Goal: Transaction & Acquisition: Purchase product/service

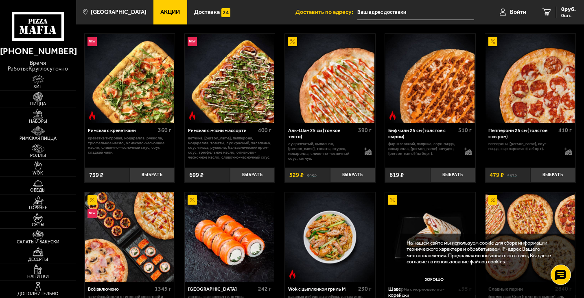
scroll to position [122, 0]
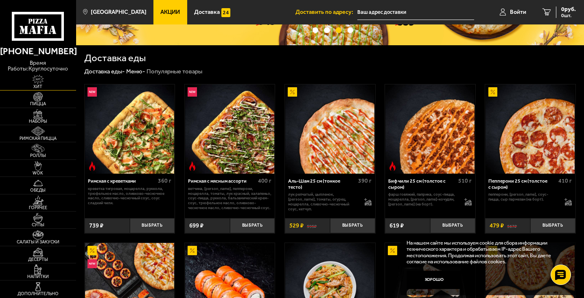
click at [61, 81] on link "Хит" at bounding box center [38, 81] width 76 height 17
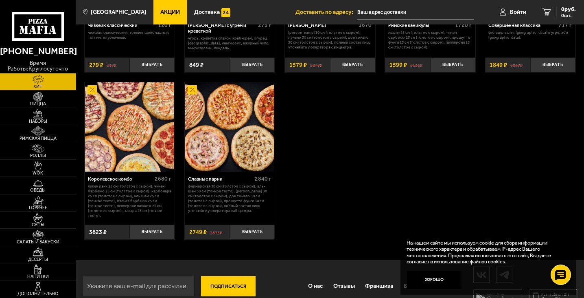
scroll to position [477, 0]
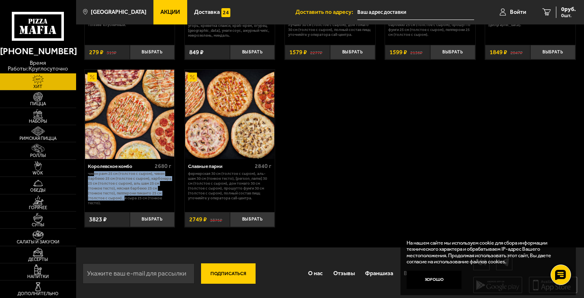
drag, startPoint x: 103, startPoint y: 201, endPoint x: 113, endPoint y: 192, distance: 13.3
click at [96, 176] on p "Чикен Ранч 25 см (толстое с сыром), Чикен Барбекю 25 см (толстое с сыром), Карб…" at bounding box center [129, 188] width 83 height 34
click at [147, 219] on button "Выбрать" at bounding box center [152, 219] width 45 height 15
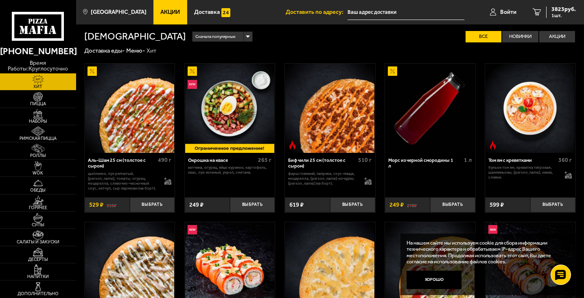
scroll to position [0, 0]
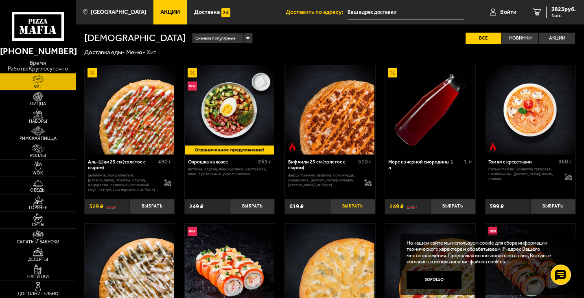
click at [356, 207] on button "Выбрать" at bounding box center [352, 206] width 45 height 15
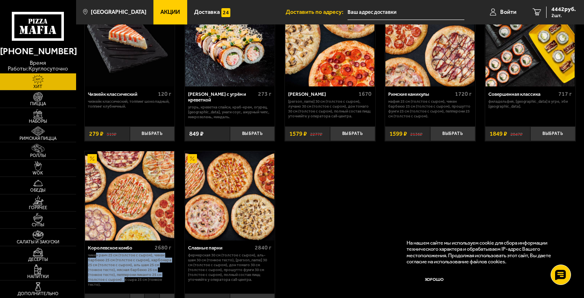
scroll to position [436, 0]
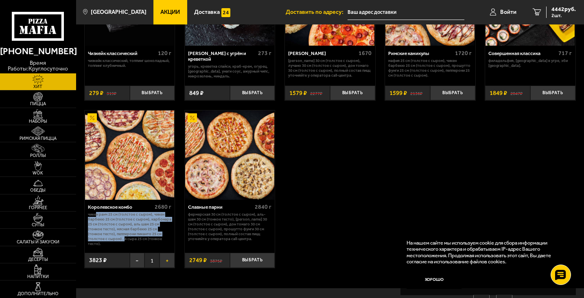
click at [168, 258] on button "+" at bounding box center [167, 259] width 15 height 15
click at [31, 104] on span "Пицца" at bounding box center [38, 103] width 76 height 4
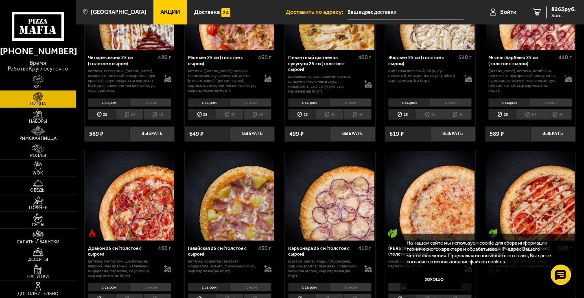
scroll to position [1018, 0]
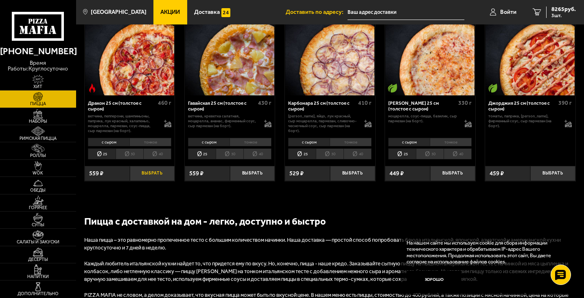
click at [150, 180] on button "Выбрать" at bounding box center [152, 173] width 45 height 15
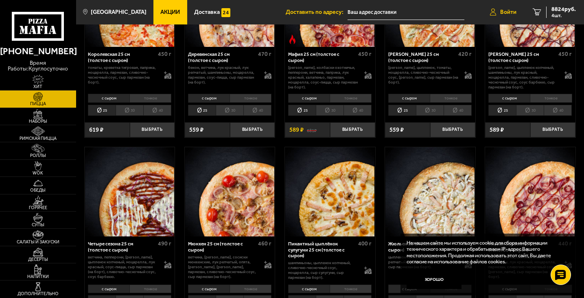
scroll to position [529, 0]
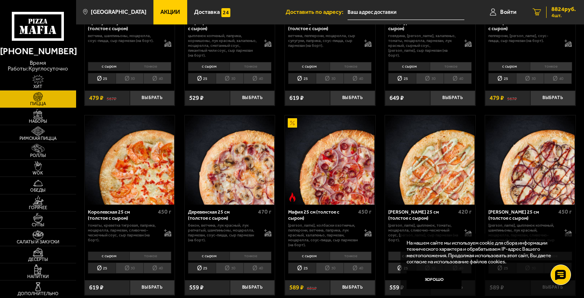
click at [551, 7] on div "8824 руб. 4 шт." at bounding box center [562, 12] width 30 height 11
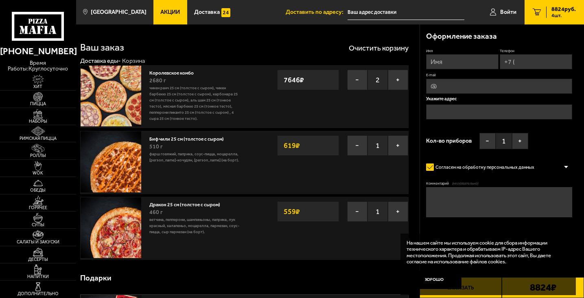
click at [183, 204] on link "Дракон 25 см (толстое с сыром)" at bounding box center [187, 203] width 77 height 7
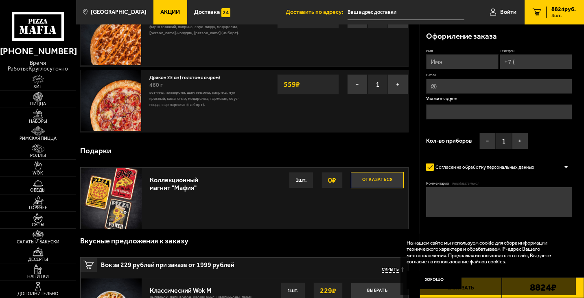
scroll to position [81, 0]
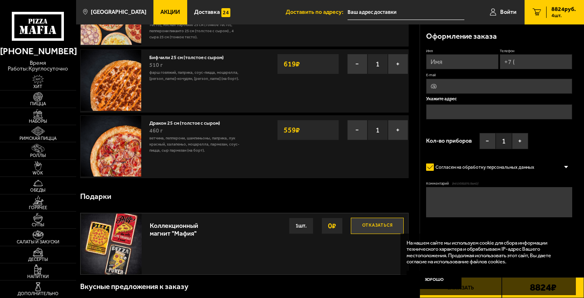
click at [167, 127] on div "460 г" at bounding box center [194, 130] width 91 height 9
click at [172, 124] on link "Дракон 25 см (толстое с сыром)" at bounding box center [187, 122] width 77 height 7
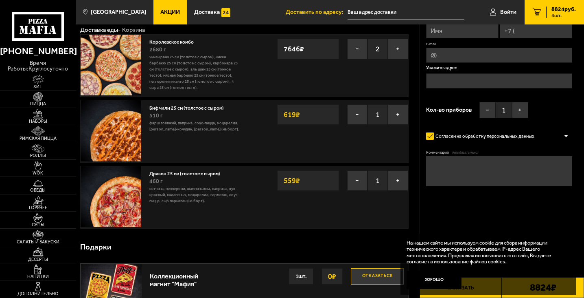
scroll to position [0, 0]
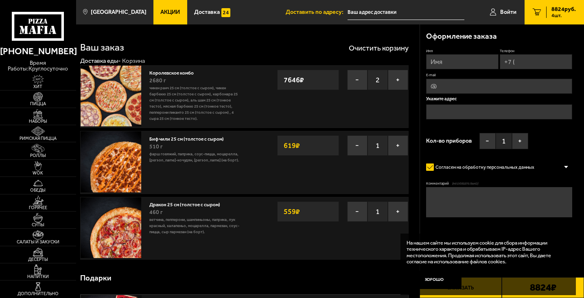
click at [186, 142] on link "Биф чили 25 см (толстое с сыром)" at bounding box center [189, 137] width 81 height 7
click at [45, 101] on span "Пицца" at bounding box center [38, 103] width 76 height 4
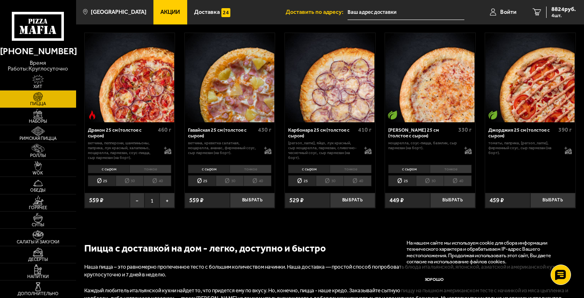
scroll to position [965, 0]
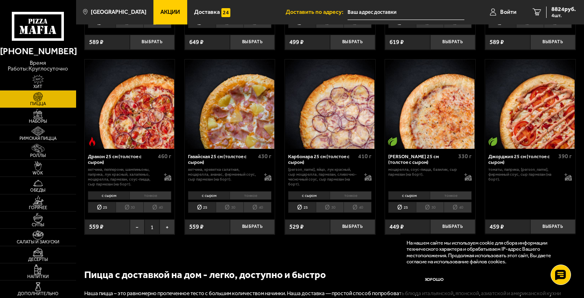
click at [157, 198] on li "тонкое" at bounding box center [151, 195] width 42 height 9
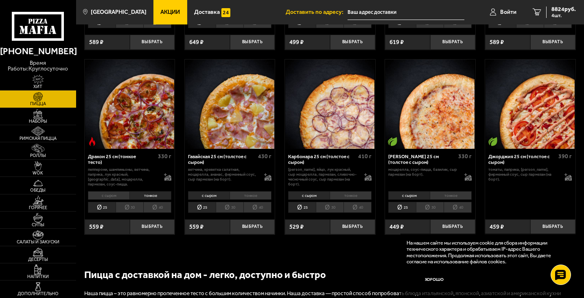
click at [126, 213] on li "30" at bounding box center [130, 207] width 28 height 11
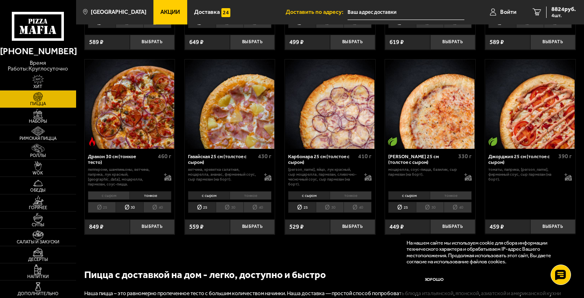
click at [163, 212] on li "40" at bounding box center [157, 207] width 28 height 11
click at [159, 234] on button "Выбрать" at bounding box center [152, 226] width 45 height 15
click at [263, 200] on li "тонкое" at bounding box center [251, 195] width 42 height 9
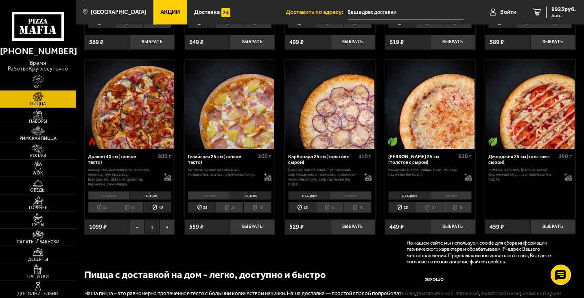
click at [263, 211] on li "40" at bounding box center [258, 207] width 28 height 11
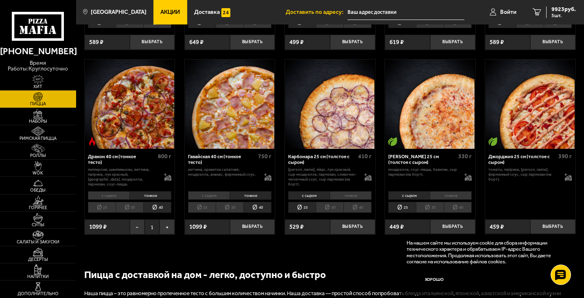
click at [223, 211] on li "30" at bounding box center [230, 207] width 28 height 11
click at [252, 210] on li "40" at bounding box center [258, 207] width 28 height 11
click at [250, 230] on button "Выбрать" at bounding box center [252, 226] width 45 height 15
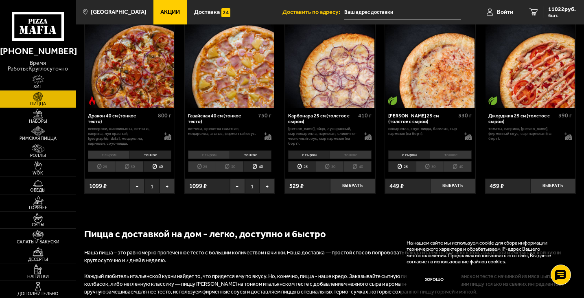
click at [459, 158] on li "тонкое" at bounding box center [451, 154] width 42 height 9
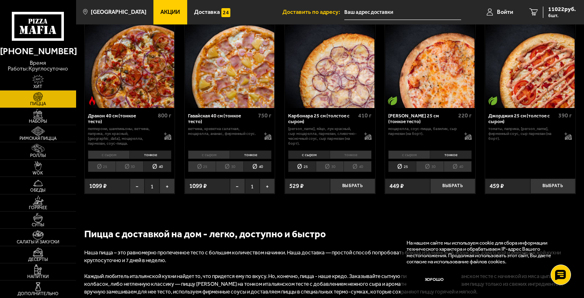
click at [457, 171] on li "40" at bounding box center [458, 166] width 28 height 11
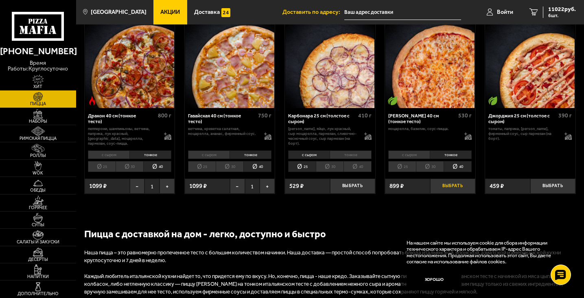
click at [459, 188] on button "Выбрать" at bounding box center [452, 185] width 45 height 15
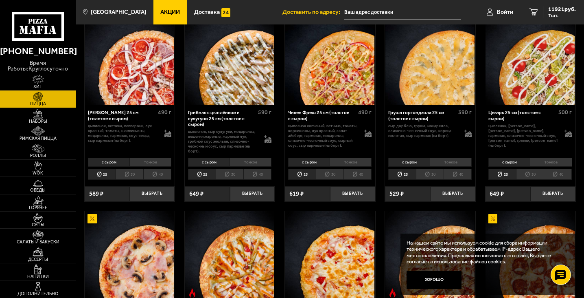
scroll to position [407, 0]
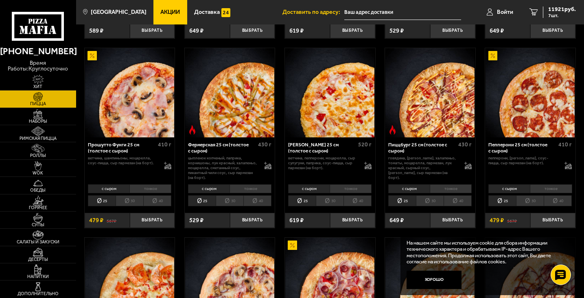
click at [456, 190] on li "тонкое" at bounding box center [451, 188] width 42 height 9
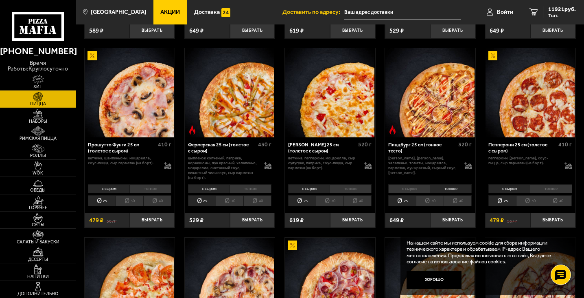
click at [459, 201] on li "40" at bounding box center [458, 200] width 28 height 11
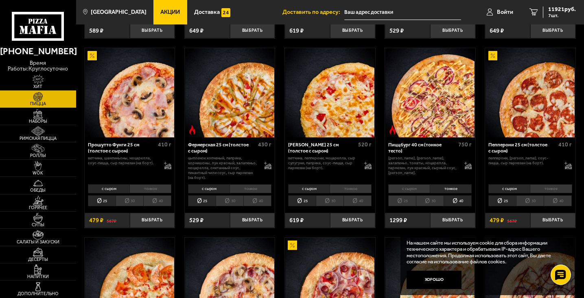
click at [360, 191] on li "тонкое" at bounding box center [351, 188] width 42 height 9
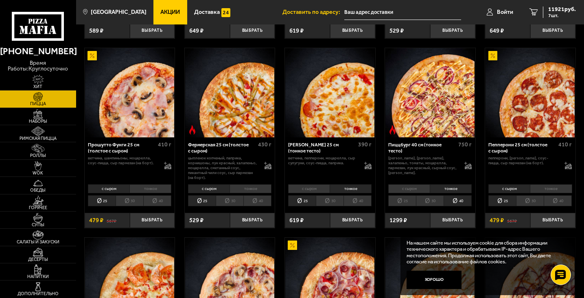
click at [361, 201] on li "40" at bounding box center [358, 200] width 28 height 11
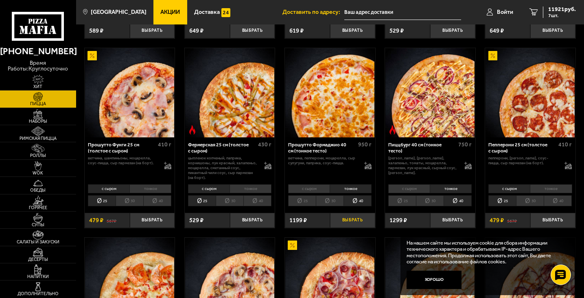
click at [362, 217] on button "Выбрать" at bounding box center [352, 220] width 45 height 15
click at [547, 11] on div "13120 руб. 8 шт." at bounding box center [559, 12] width 33 height 11
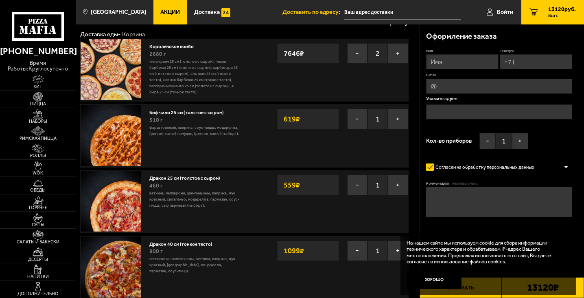
scroll to position [41, 0]
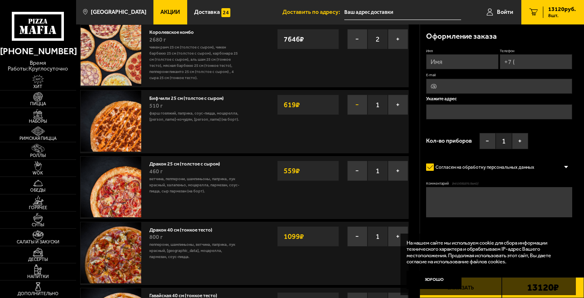
click at [366, 110] on button "−" at bounding box center [357, 104] width 20 height 20
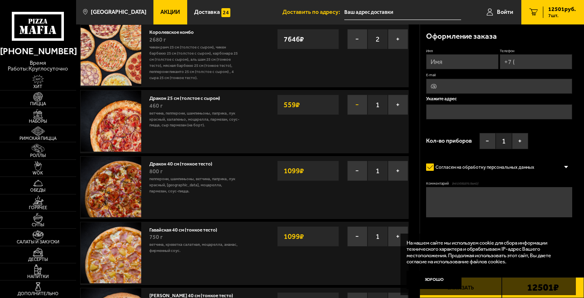
click at [360, 105] on button "−" at bounding box center [357, 104] width 20 height 20
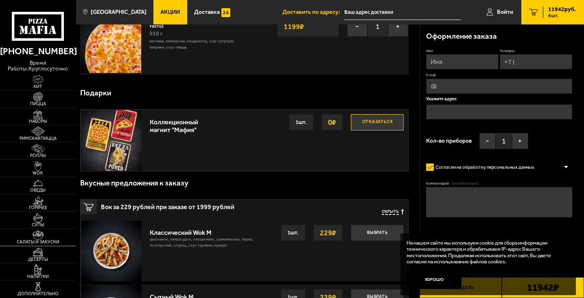
scroll to position [326, 0]
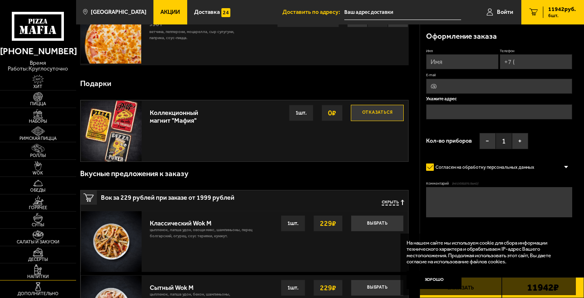
click at [46, 276] on span "Напитки" at bounding box center [38, 276] width 76 height 4
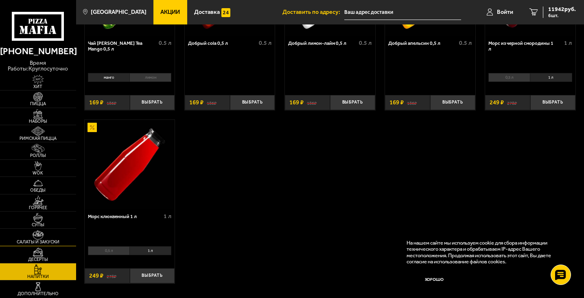
scroll to position [122, 0]
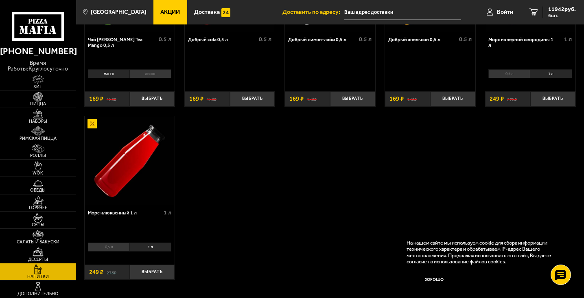
click at [54, 233] on link "Салаты и закуски" at bounding box center [38, 236] width 76 height 17
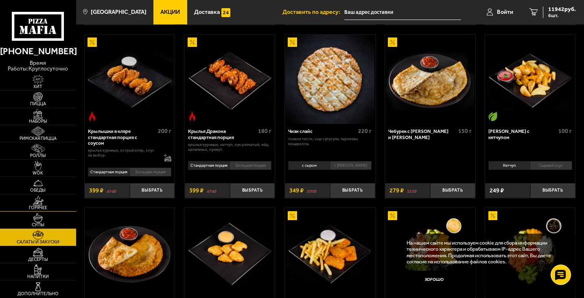
scroll to position [285, 0]
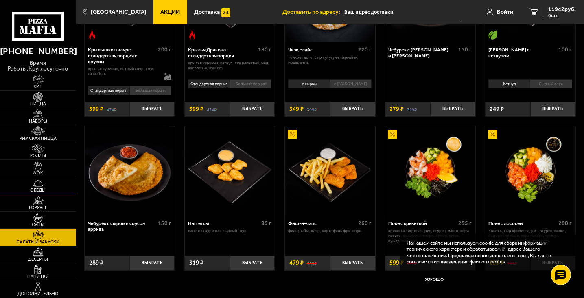
click at [48, 187] on img at bounding box center [37, 183] width 23 height 10
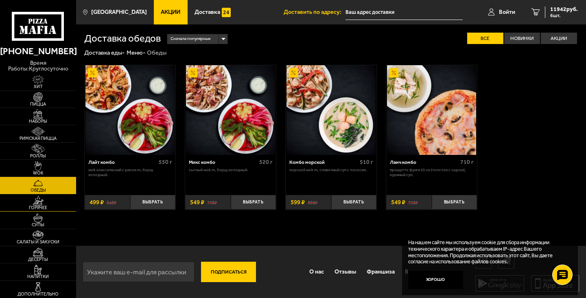
click at [49, 207] on span "Горячее" at bounding box center [38, 207] width 76 height 4
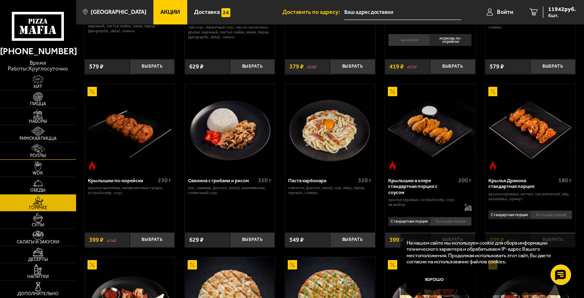
scroll to position [122, 0]
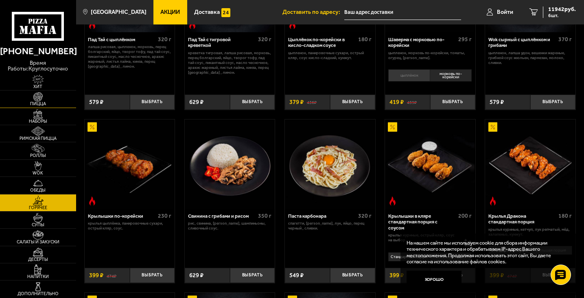
click at [56, 101] on link "Пицца" at bounding box center [38, 98] width 76 height 17
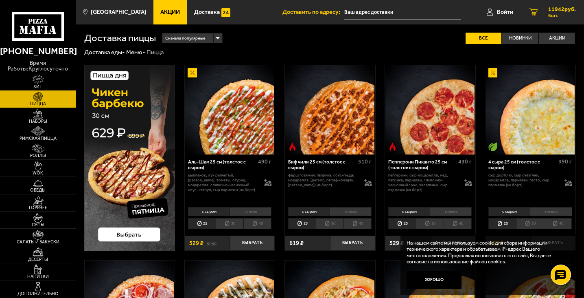
click at [551, 11] on span "11942 руб." at bounding box center [563, 10] width 28 height 6
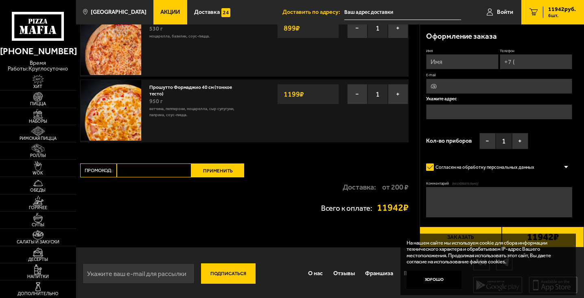
scroll to position [250, 0]
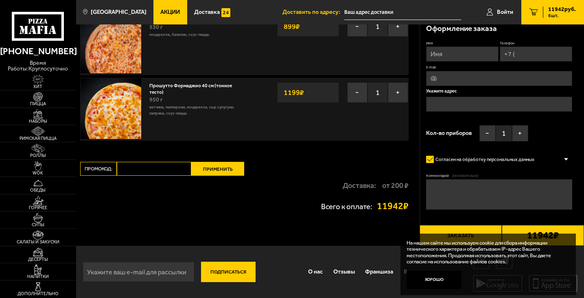
click at [181, 169] on input "Промокод:" at bounding box center [154, 169] width 75 height 14
paste input "mf0184"
type input "mf0184"
click at [215, 167] on button "Применить" at bounding box center [217, 169] width 53 height 14
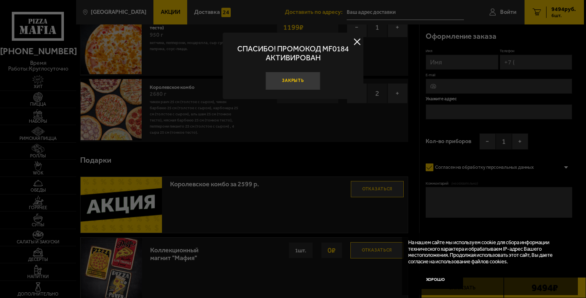
click at [298, 82] on button "Закрыть" at bounding box center [293, 81] width 55 height 18
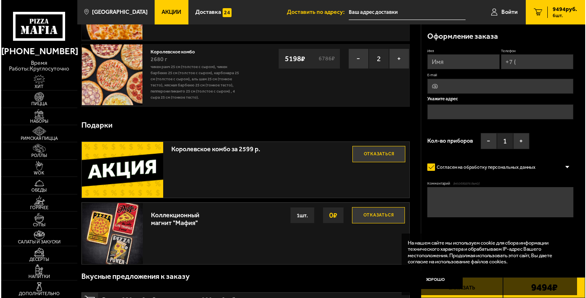
scroll to position [407, 0]
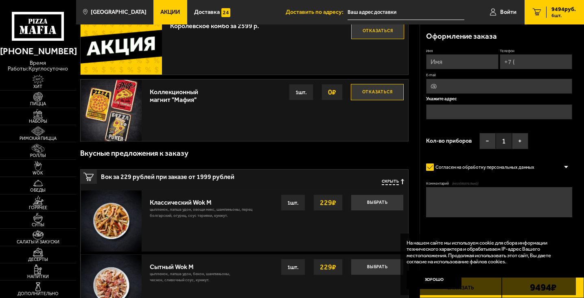
click at [457, 65] on input "Имя" at bounding box center [462, 61] width 72 height 15
type input "[PERSON_NAME]"
type input "[PHONE_NUMBER]"
click at [483, 83] on input "E-mail" at bounding box center [499, 86] width 146 height 15
type input "л"
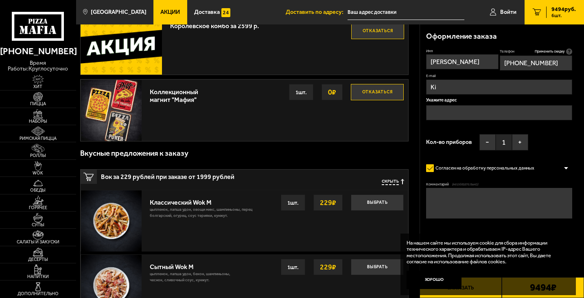
type input "K"
type input "[EMAIL_ADDRESS][DOMAIN_NAME]"
click at [446, 103] on div "Укажите адрес" at bounding box center [499, 112] width 146 height 29
click at [443, 108] on input "text" at bounding box center [499, 112] width 146 height 15
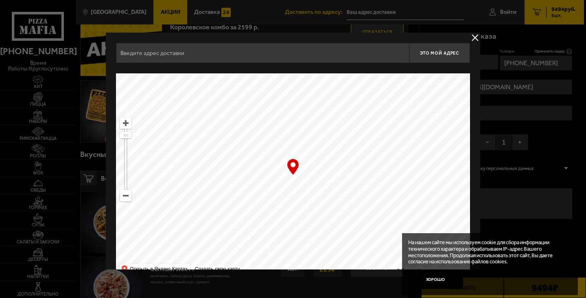
scroll to position [18, 0]
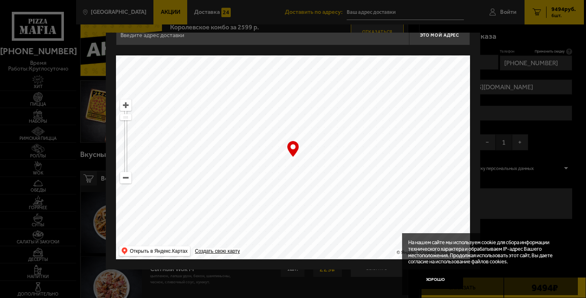
drag, startPoint x: 325, startPoint y: 202, endPoint x: 222, endPoint y: 97, distance: 146.6
click at [222, 97] on ymaps at bounding box center [293, 157] width 354 height 204
drag, startPoint x: 288, startPoint y: 200, endPoint x: 220, endPoint y: 101, distance: 120.1
click at [220, 102] on ymaps at bounding box center [293, 157] width 354 height 204
type input "[PERSON_NAME][STREET_ADDRESS]"
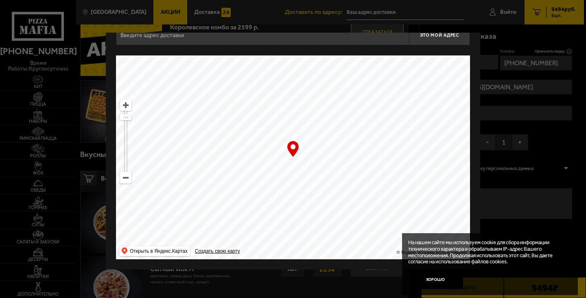
type input "[PERSON_NAME][STREET_ADDRESS]"
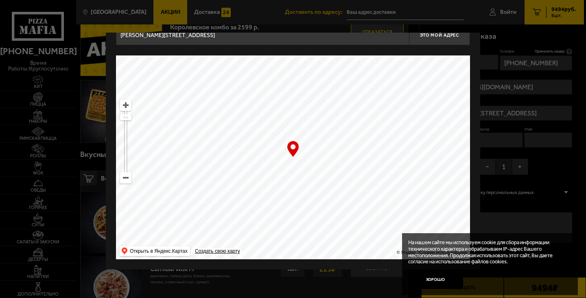
drag, startPoint x: 310, startPoint y: 165, endPoint x: 184, endPoint y: 180, distance: 127.5
click at [178, 192] on ymaps at bounding box center [293, 157] width 354 height 204
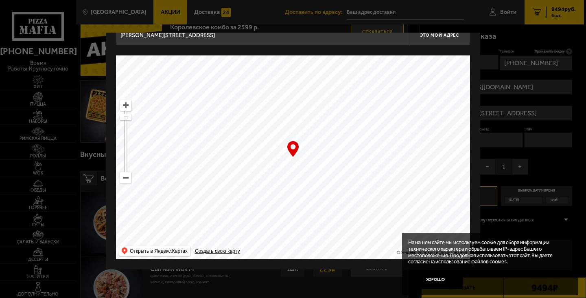
type input "[STREET_ADDRESS]"
drag, startPoint x: 359, startPoint y: 169, endPoint x: 182, endPoint y: 126, distance: 182.7
click at [182, 126] on ymaps at bounding box center [293, 157] width 354 height 204
type input "[STREET_ADDRESS][PERSON_NAME]"
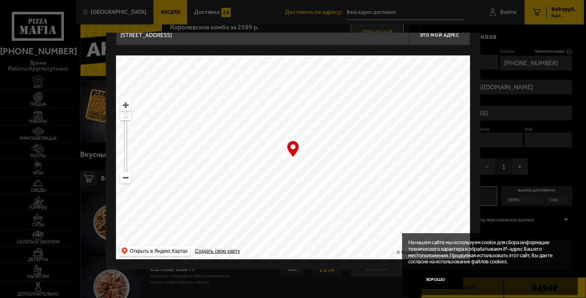
type input "[STREET_ADDRESS][PERSON_NAME]"
type input "[STREET_ADDRESS]"
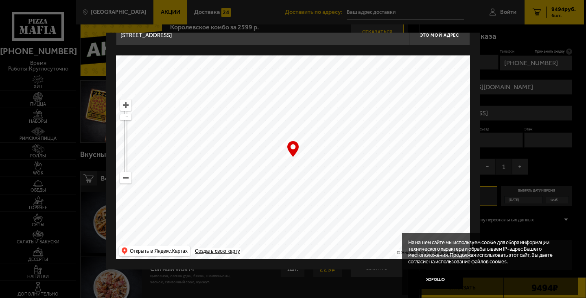
drag, startPoint x: 391, startPoint y: 173, endPoint x: 276, endPoint y: 63, distance: 159.3
click at [276, 63] on ymaps at bounding box center [293, 157] width 354 height 204
drag, startPoint x: 344, startPoint y: 138, endPoint x: 199, endPoint y: 73, distance: 158.8
click at [191, 40] on div "[STREET_ADDRESS] Это мой адрес Найдите адрес перетащив карту … © Яндекс Условия…" at bounding box center [293, 142] width 354 height 234
drag, startPoint x: 259, startPoint y: 197, endPoint x: 252, endPoint y: 106, distance: 91.1
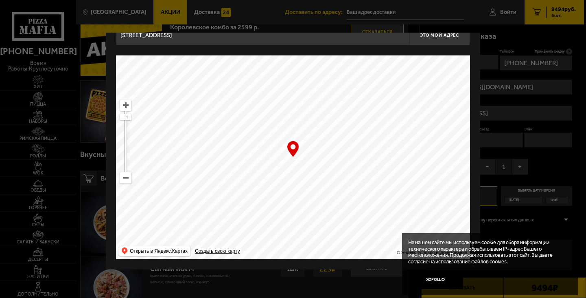
click at [259, 98] on ymaps at bounding box center [293, 157] width 354 height 204
drag, startPoint x: 223, startPoint y: 205, endPoint x: 330, endPoint y: 103, distance: 147.8
click at [330, 103] on ymaps at bounding box center [293, 157] width 354 height 204
type input "[STREET_ADDRESS]"
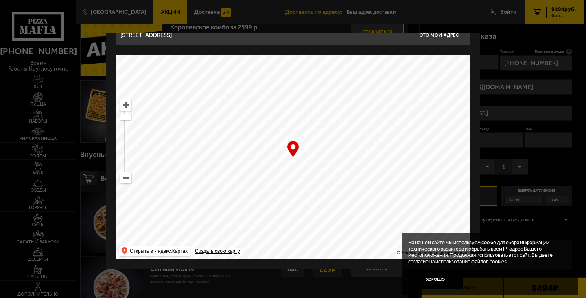
drag, startPoint x: 232, startPoint y: 213, endPoint x: 222, endPoint y: 121, distance: 93.0
click at [222, 121] on ymaps at bounding box center [293, 157] width 354 height 204
type input "[STREET_ADDRESS]"
drag, startPoint x: 287, startPoint y: 159, endPoint x: 310, endPoint y: 94, distance: 69.2
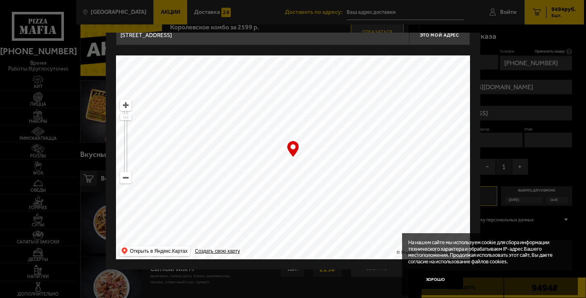
click at [310, 94] on ymaps at bounding box center [293, 157] width 354 height 204
type input "[STREET_ADDRESS]"
drag, startPoint x: 274, startPoint y: 195, endPoint x: 273, endPoint y: 220, distance: 24.9
click at [268, 223] on ymaps at bounding box center [293, 157] width 354 height 204
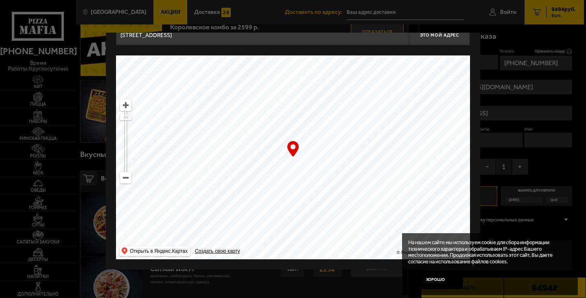
type input "[STREET_ADDRESS]"
drag, startPoint x: 311, startPoint y: 145, endPoint x: 403, endPoint y: 225, distance: 121.9
click at [477, 237] on div "[PHONE_NUMBER] время работы: круглосуточно [PERSON_NAME] Наборы Римская пицца Р…" at bounding box center [292, 160] width 584 height 1134
drag, startPoint x: 347, startPoint y: 237, endPoint x: 357, endPoint y: 76, distance: 161.2
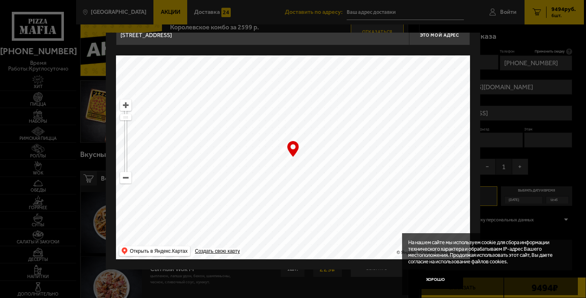
click at [357, 76] on ymaps at bounding box center [293, 157] width 354 height 204
type input "[STREET_ADDRESS]"
drag, startPoint x: 384, startPoint y: 109, endPoint x: 395, endPoint y: 89, distance: 23.3
click at [396, 88] on ymaps at bounding box center [293, 157] width 354 height 204
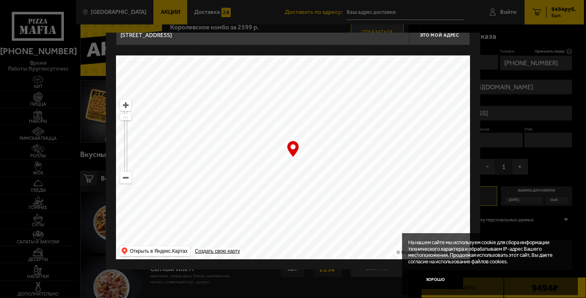
drag, startPoint x: 327, startPoint y: 163, endPoint x: 337, endPoint y: 71, distance: 93.0
click at [337, 71] on ymaps at bounding box center [293, 157] width 354 height 204
drag, startPoint x: 374, startPoint y: 114, endPoint x: 425, endPoint y: 95, distance: 54.4
click at [424, 96] on ymaps at bounding box center [293, 157] width 354 height 204
type input "[STREET_ADDRESS]"
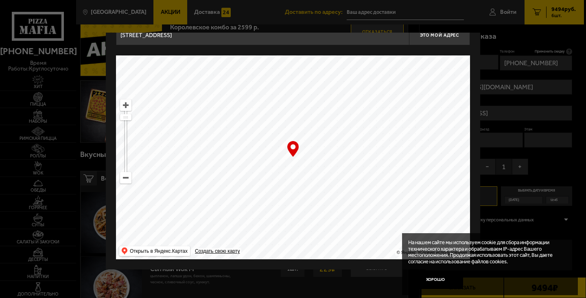
type input "[STREET_ADDRESS]"
drag, startPoint x: 306, startPoint y: 217, endPoint x: 390, endPoint y: 125, distance: 125.1
click at [393, 125] on ymaps at bounding box center [293, 157] width 354 height 204
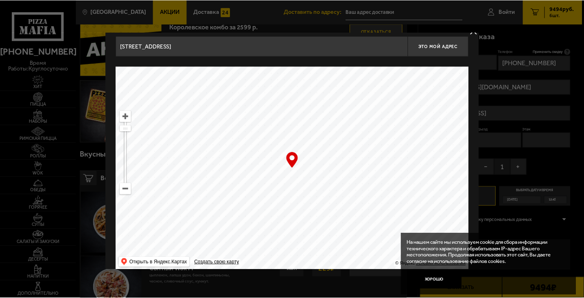
scroll to position [0, 0]
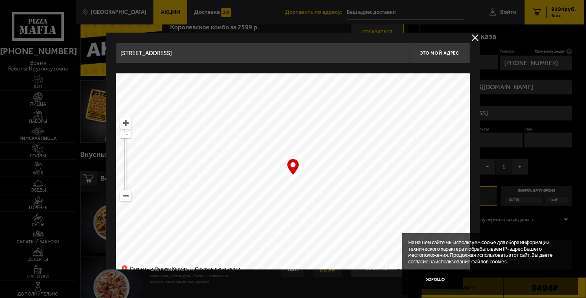
drag, startPoint x: 312, startPoint y: 185, endPoint x: 307, endPoint y: 193, distance: 9.3
click at [307, 193] on ymaps at bounding box center [293, 175] width 354 height 204
type input "[STREET_ADDRESS]"
click at [438, 54] on span "Это мой адрес" at bounding box center [439, 52] width 39 height 5
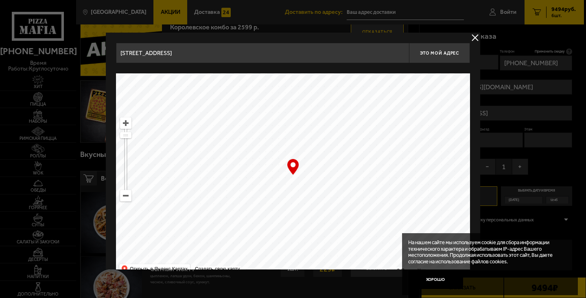
type input "[STREET_ADDRESS]"
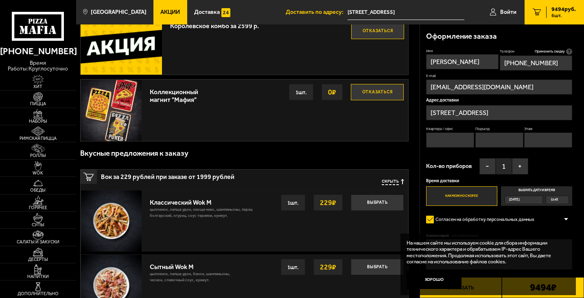
click at [549, 167] on div "Имя [PERSON_NAME] Телефон Применить скидку Вы будете зарегистрированы автоматич…" at bounding box center [499, 126] width 146 height 157
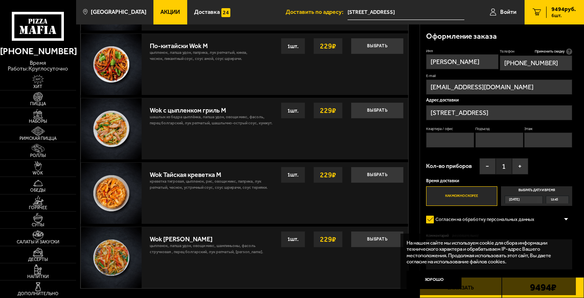
scroll to position [774, 0]
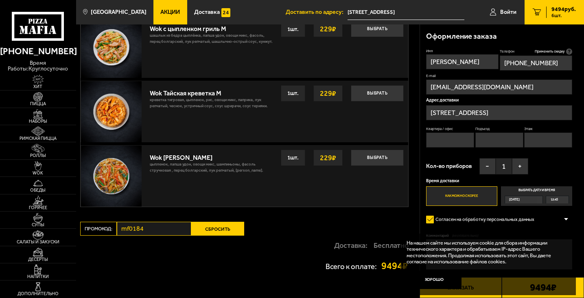
click at [540, 196] on div "[DATE]" at bounding box center [524, 198] width 38 height 7
click at [0, 0] on input "Выбрать дату и время [DATE] 12:45" at bounding box center [0, 0] width 0 height 0
click at [560, 200] on div "12:45" at bounding box center [558, 199] width 22 height 7
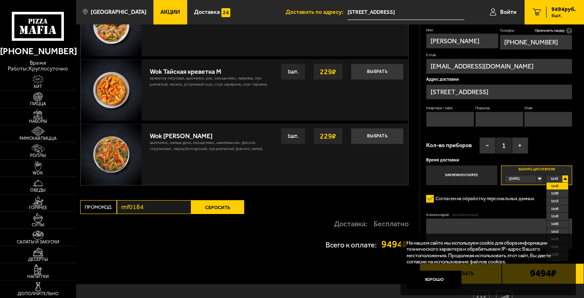
scroll to position [814, 0]
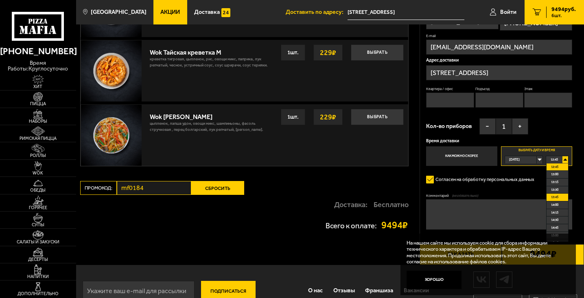
click at [558, 200] on span "13:45" at bounding box center [554, 196] width 7 height 7
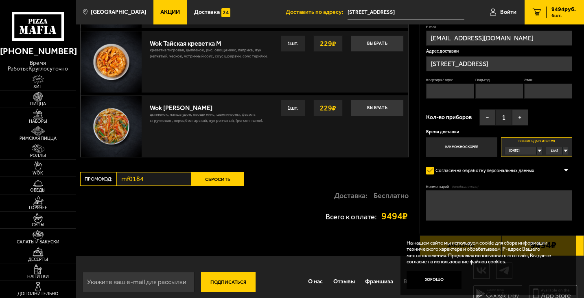
scroll to position [835, 0]
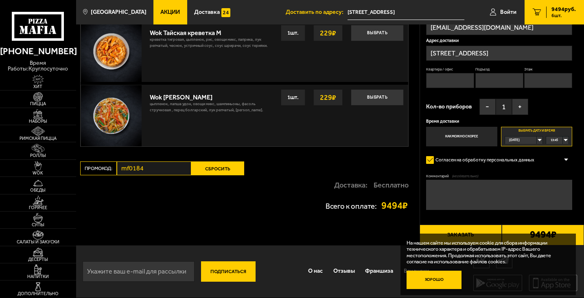
click at [437, 278] on button "Хорошо" at bounding box center [434, 279] width 55 height 18
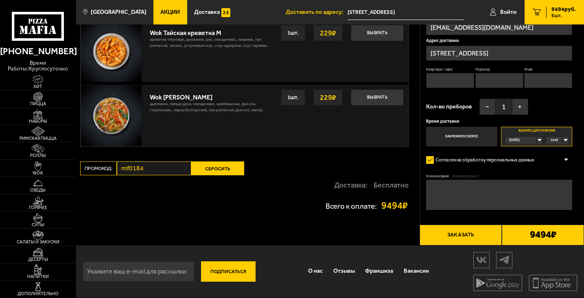
click at [483, 237] on button "Заказать" at bounding box center [461, 234] width 82 height 21
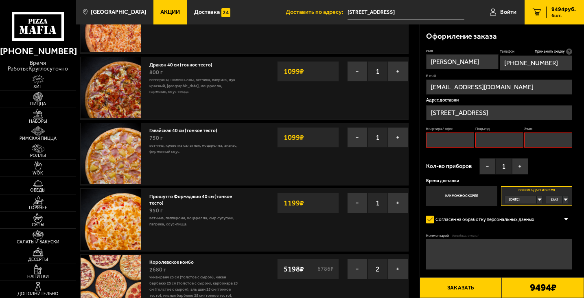
scroll to position [69, 0]
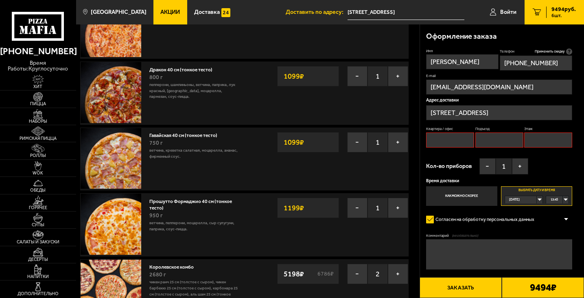
click at [455, 137] on input "Квартира / офис" at bounding box center [450, 139] width 48 height 15
type input "301"
click at [507, 140] on input "Подъезд" at bounding box center [500, 139] width 48 height 15
type input "1"
drag, startPoint x: 538, startPoint y: 141, endPoint x: 534, endPoint y: 144, distance: 4.6
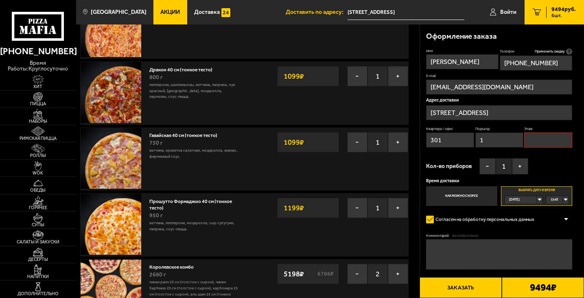
click at [538, 141] on input "Этаж" at bounding box center [549, 139] width 48 height 15
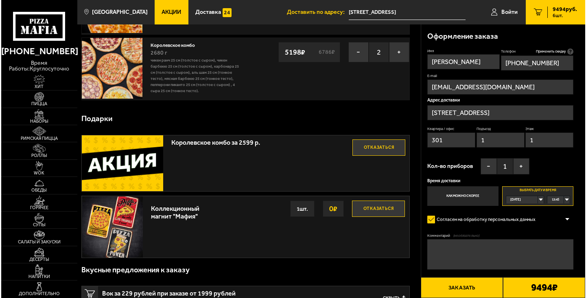
scroll to position [354, 0]
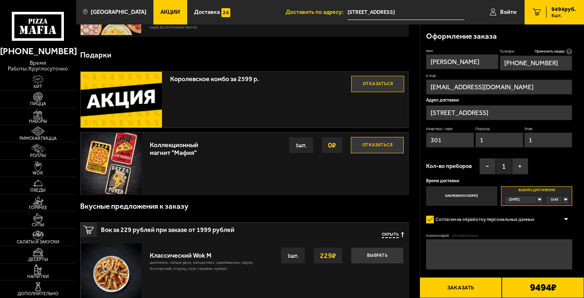
type input "1"
click at [474, 284] on button "Заказать" at bounding box center [461, 287] width 82 height 21
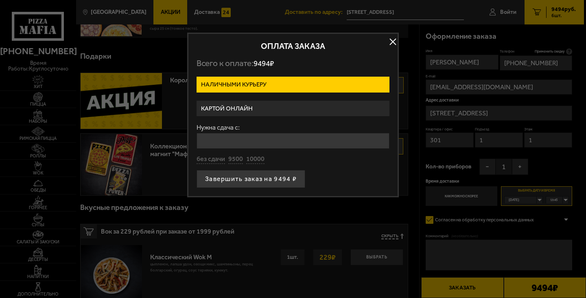
click at [276, 105] on label "Картой онлайн" at bounding box center [293, 109] width 193 height 16
click at [0, 0] on input "Картой онлайн" at bounding box center [0, 0] width 0 height 0
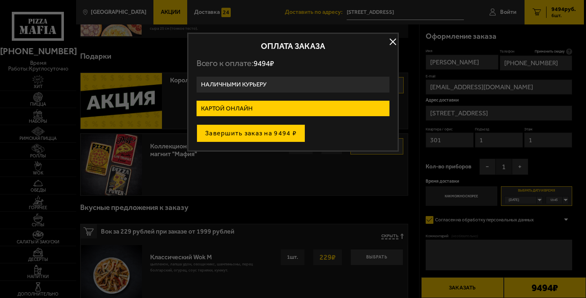
click at [283, 129] on button "Завершить заказ на 9494 ₽" at bounding box center [251, 133] width 109 height 18
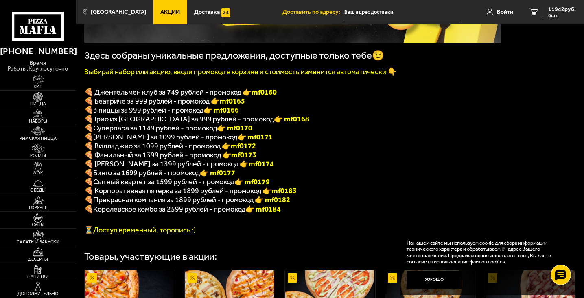
scroll to position [163, 0]
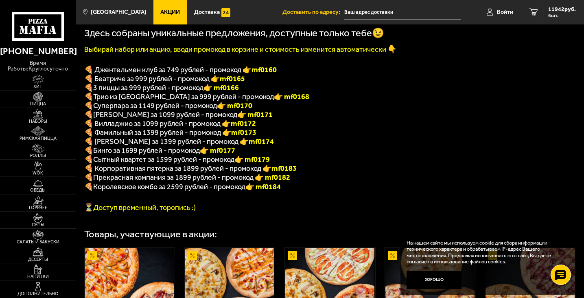
click at [280, 191] on font "👉 mf0184" at bounding box center [263, 186] width 35 height 9
copy font "f0184"
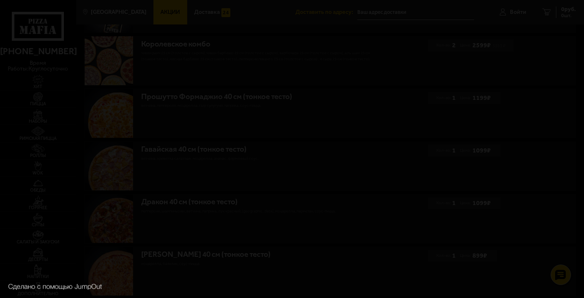
scroll to position [300, 0]
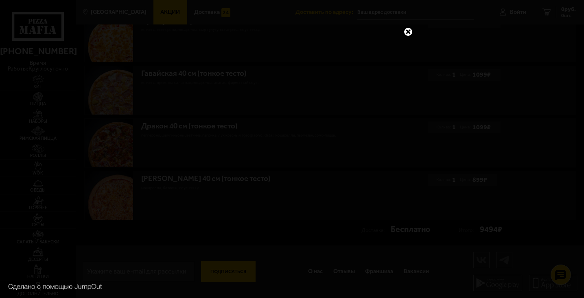
click at [406, 29] on link at bounding box center [408, 31] width 11 height 11
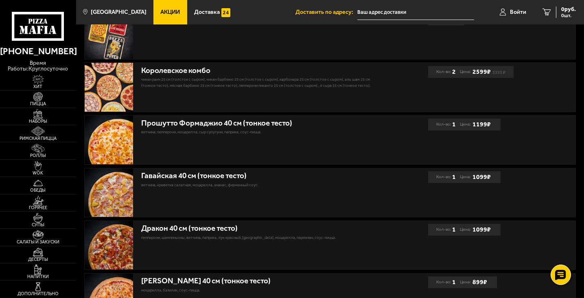
scroll to position [56, 0]
